Goal: Find specific page/section: Find specific page/section

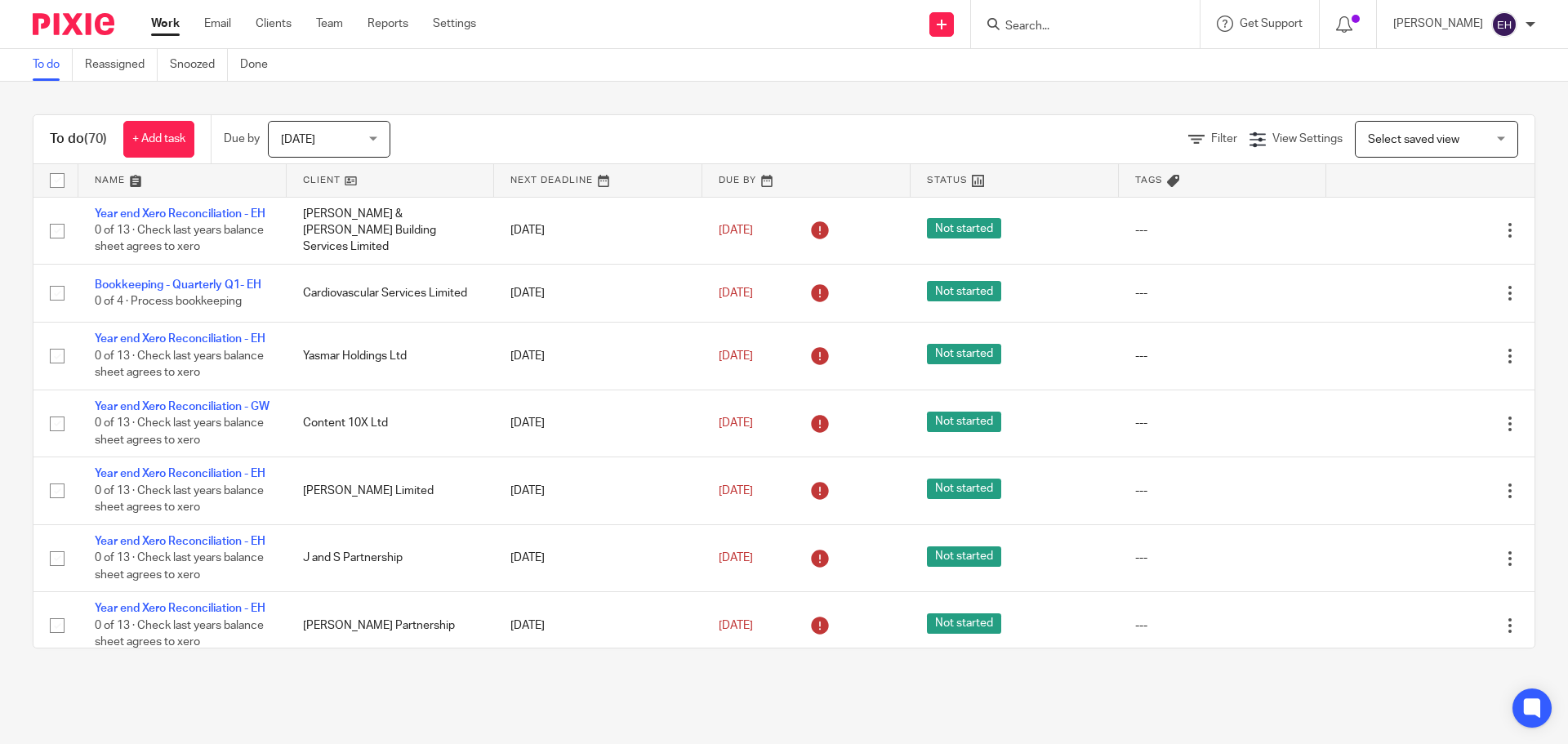
click at [1134, 30] on input "Search" at bounding box center [1077, 27] width 147 height 15
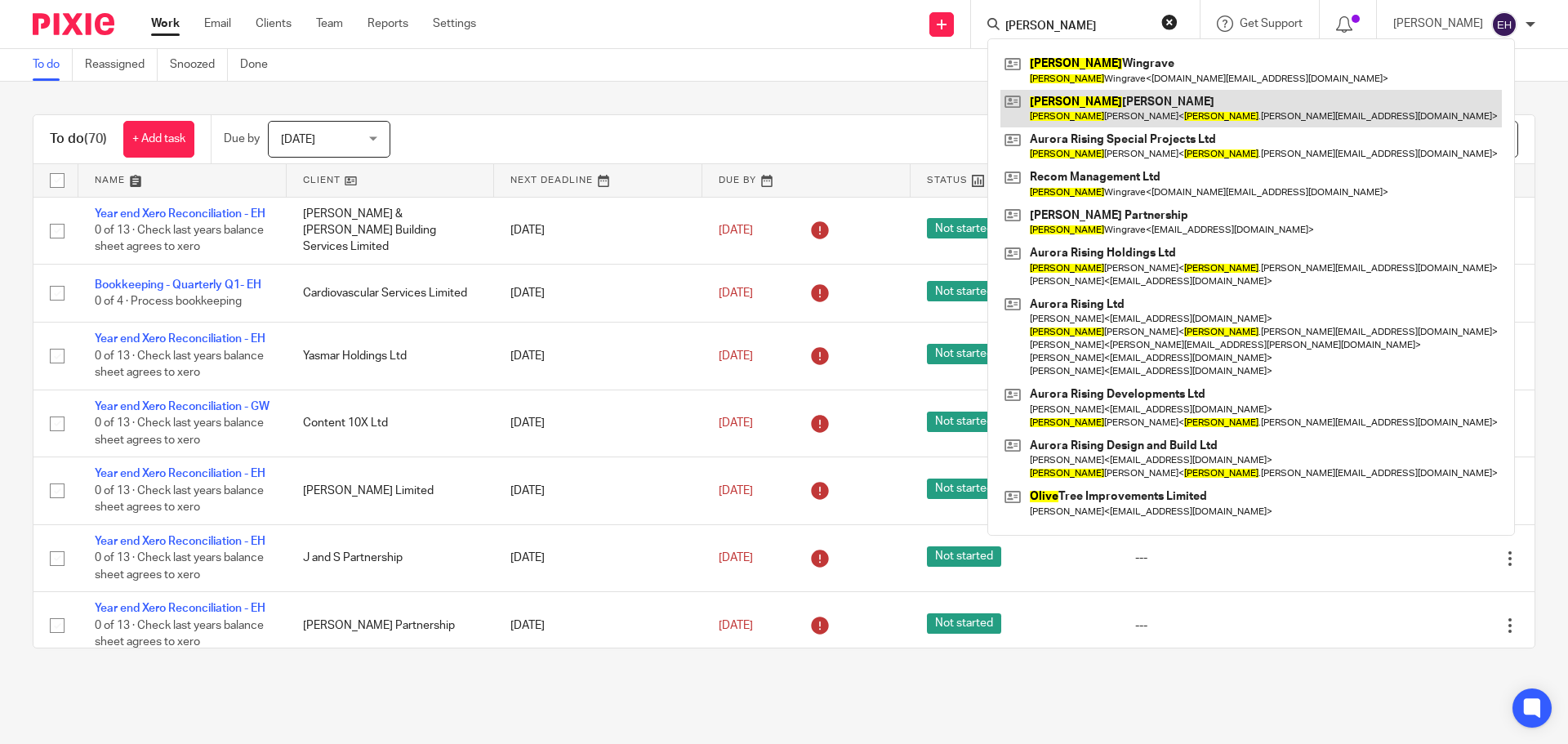
type input "oliver"
click at [1145, 113] on link at bounding box center [1251, 109] width 501 height 38
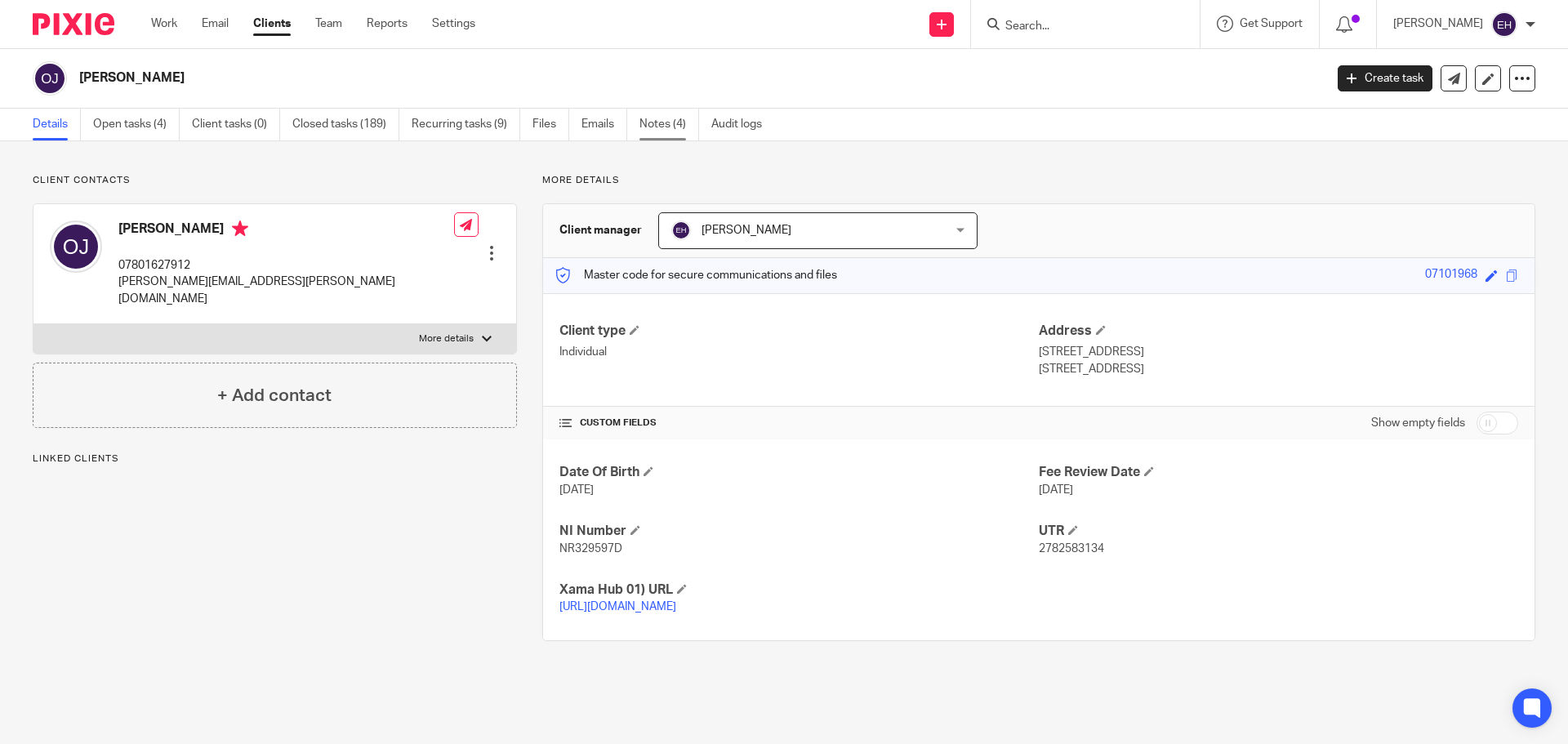
click at [673, 116] on link "Notes (4)" at bounding box center [668, 124] width 60 height 32
